Goal: Find specific page/section: Find specific page/section

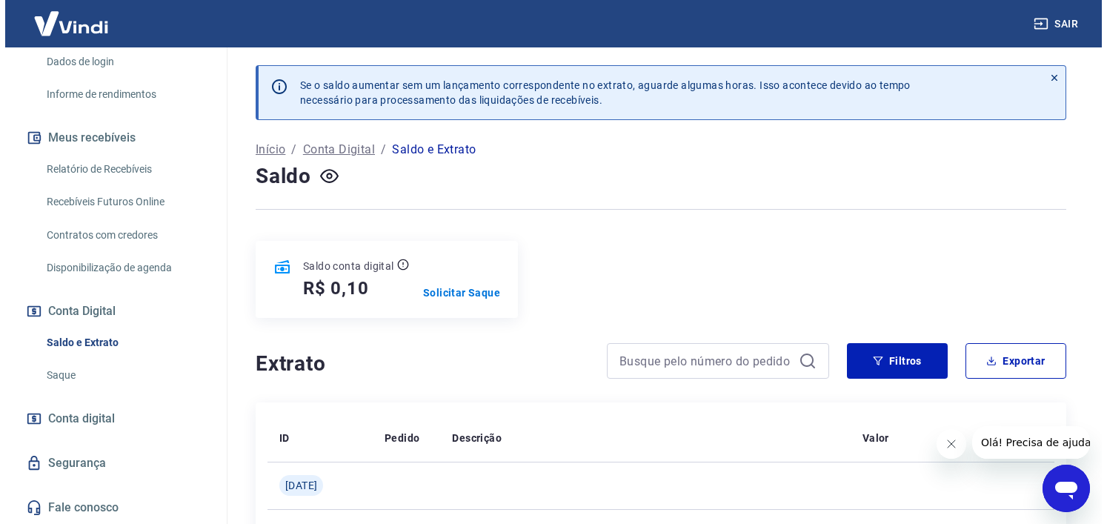
scroll to position [280, 0]
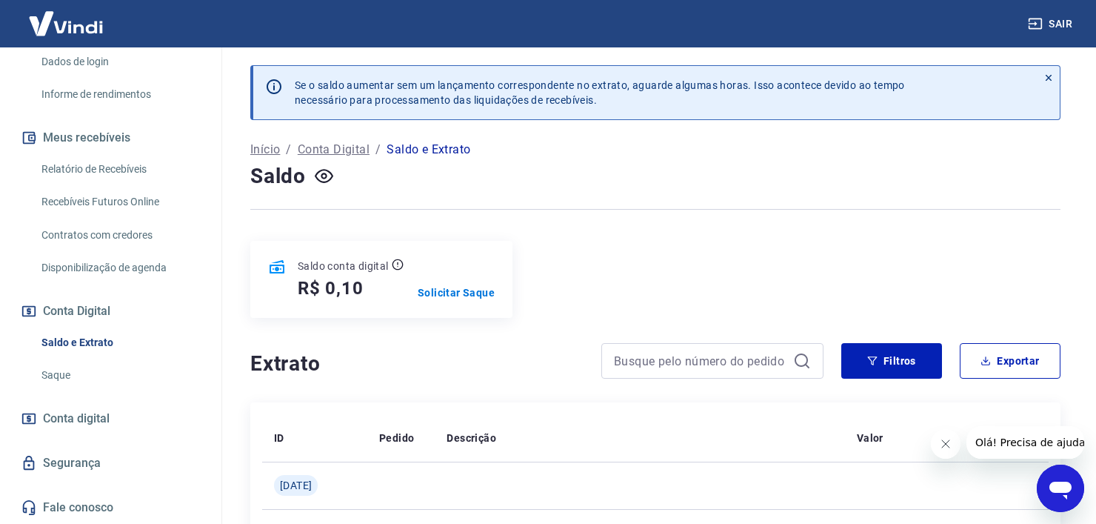
click at [120, 416] on link "Conta digital" at bounding box center [111, 418] width 186 height 33
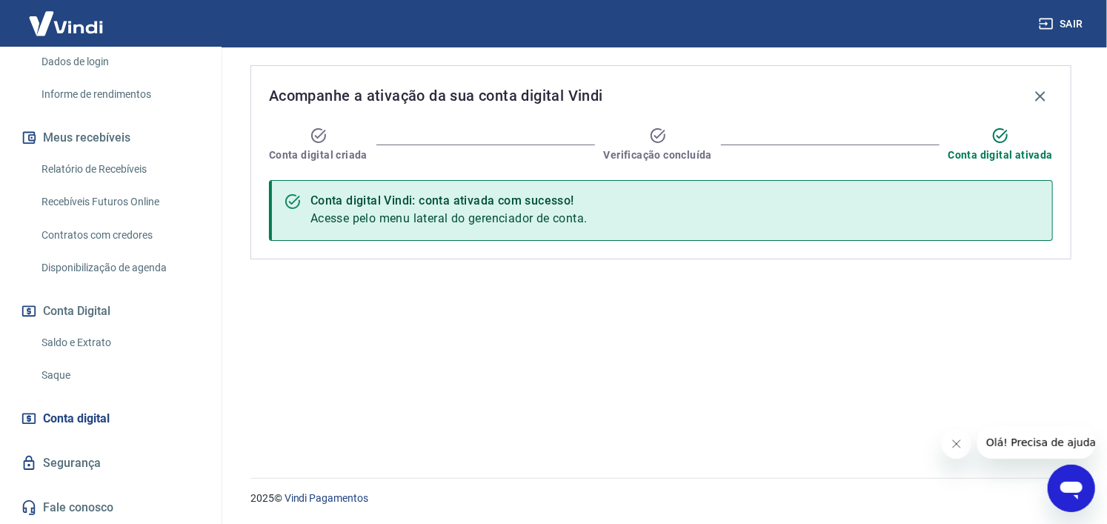
click at [462, 215] on span "Acesse pelo menu lateral do gerenciador de conta." at bounding box center [448, 218] width 277 height 14
click at [464, 203] on div "Conta digital Vindi: conta ativada com sucesso!" at bounding box center [448, 201] width 277 height 18
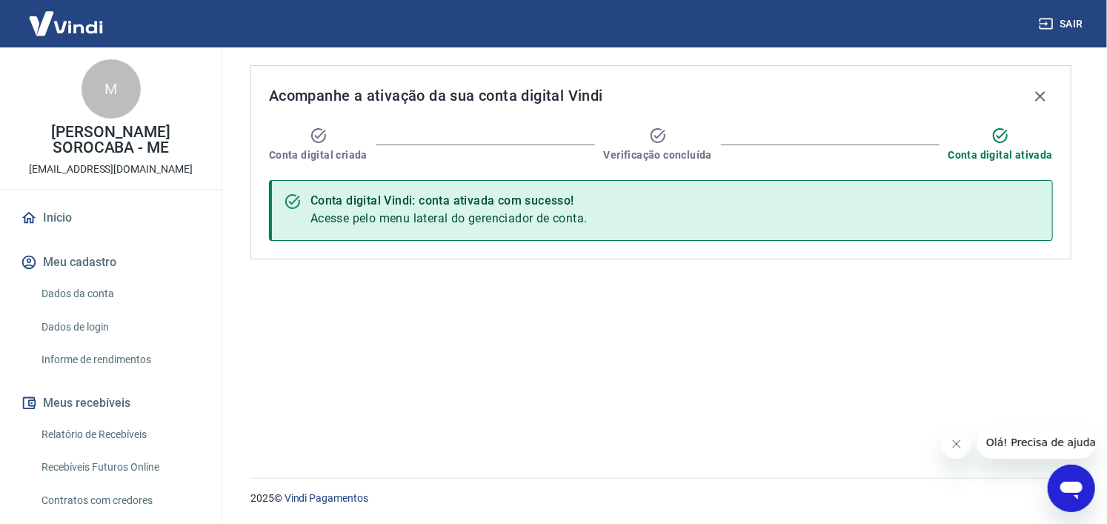
click at [88, 23] on img at bounding box center [66, 23] width 96 height 45
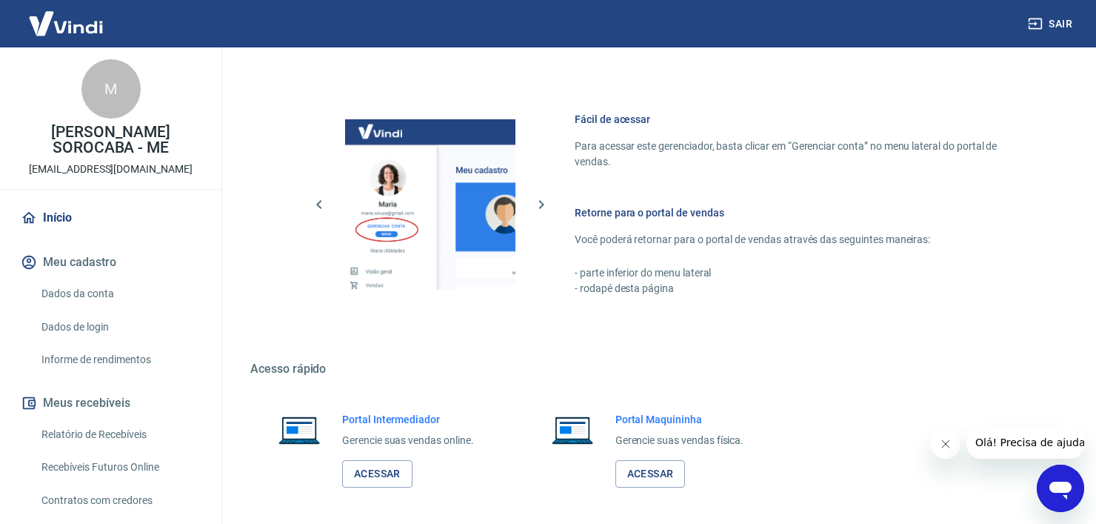
scroll to position [659, 0]
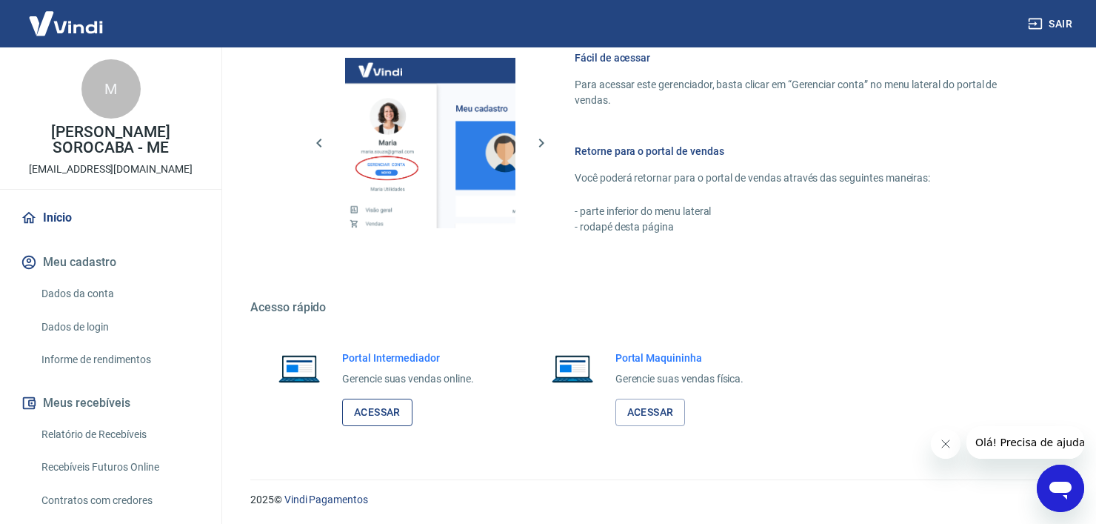
click at [393, 411] on link "Acessar" at bounding box center [377, 411] width 70 height 27
